Goal: Task Accomplishment & Management: Manage account settings

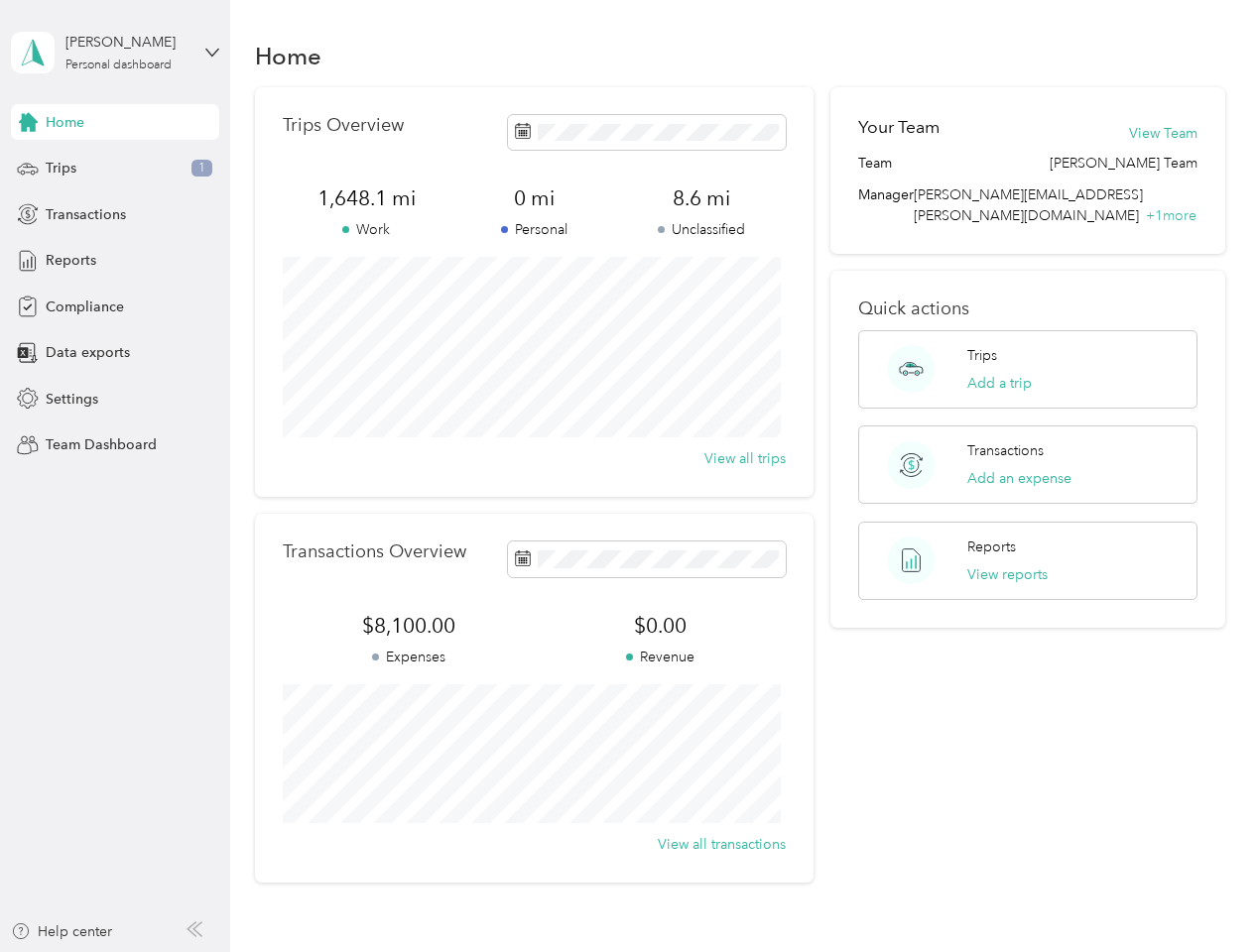
click at [630, 476] on div "Trips Overview 1,648.1 mi Work 0 mi Personal 8.6 mi Unclassified View all trips" at bounding box center [534, 292] width 559 height 410
click at [115, 53] on div "[PERSON_NAME]" at bounding box center [127, 42] width 124 height 21
click at [115, 122] on div "You’re signed in as [PERSON_NAME][EMAIL_ADDRESS][PERSON_NAME][DOMAIN_NAME] Team…" at bounding box center [332, 174] width 642 height 203
click at [28, 122] on div "You’re signed in as [PERSON_NAME][EMAIL_ADDRESS][PERSON_NAME][DOMAIN_NAME] Team…" at bounding box center [332, 174] width 642 height 203
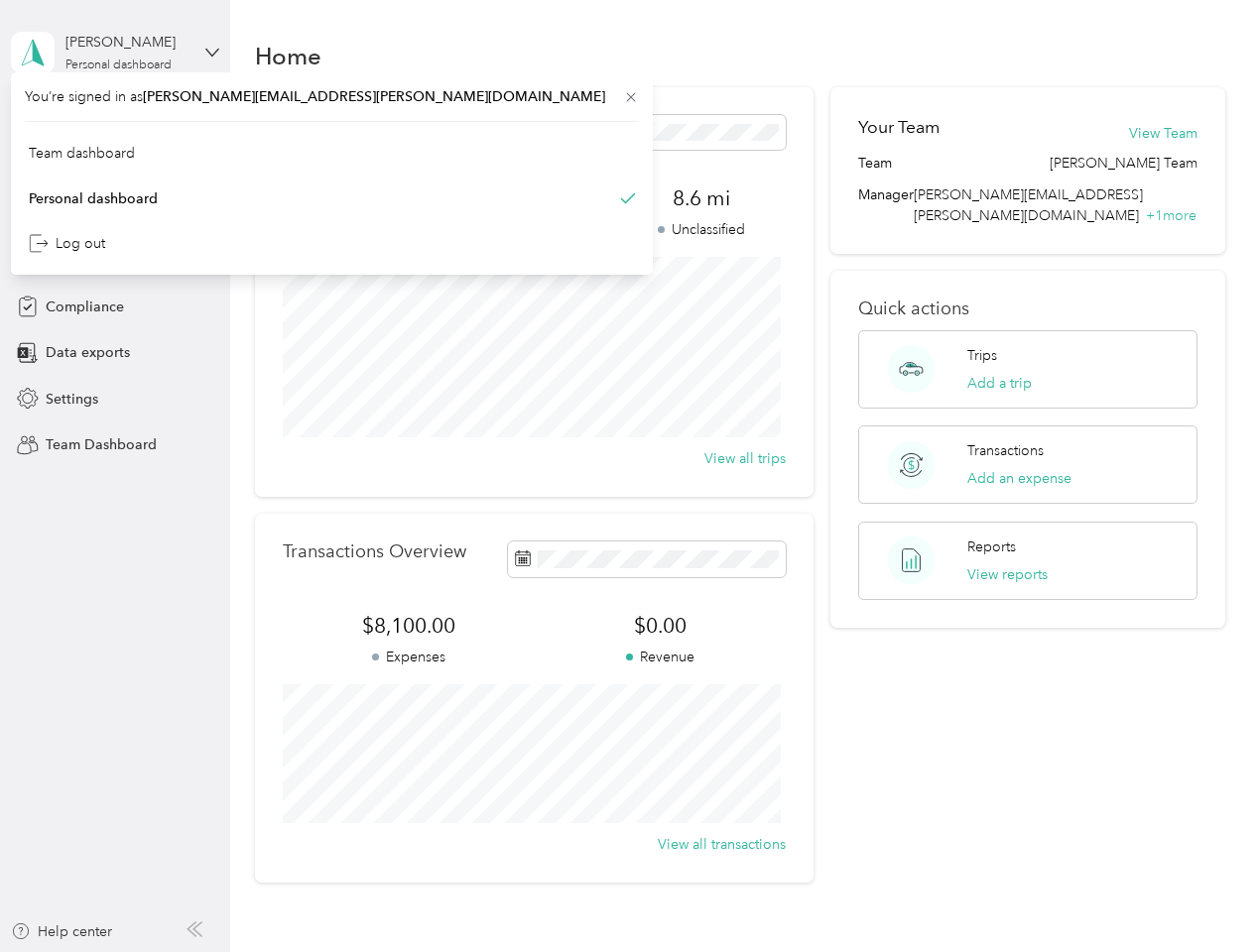
click at [115, 169] on div "Trips 1" at bounding box center [115, 169] width 209 height 36
